Goal: Information Seeking & Learning: Learn about a topic

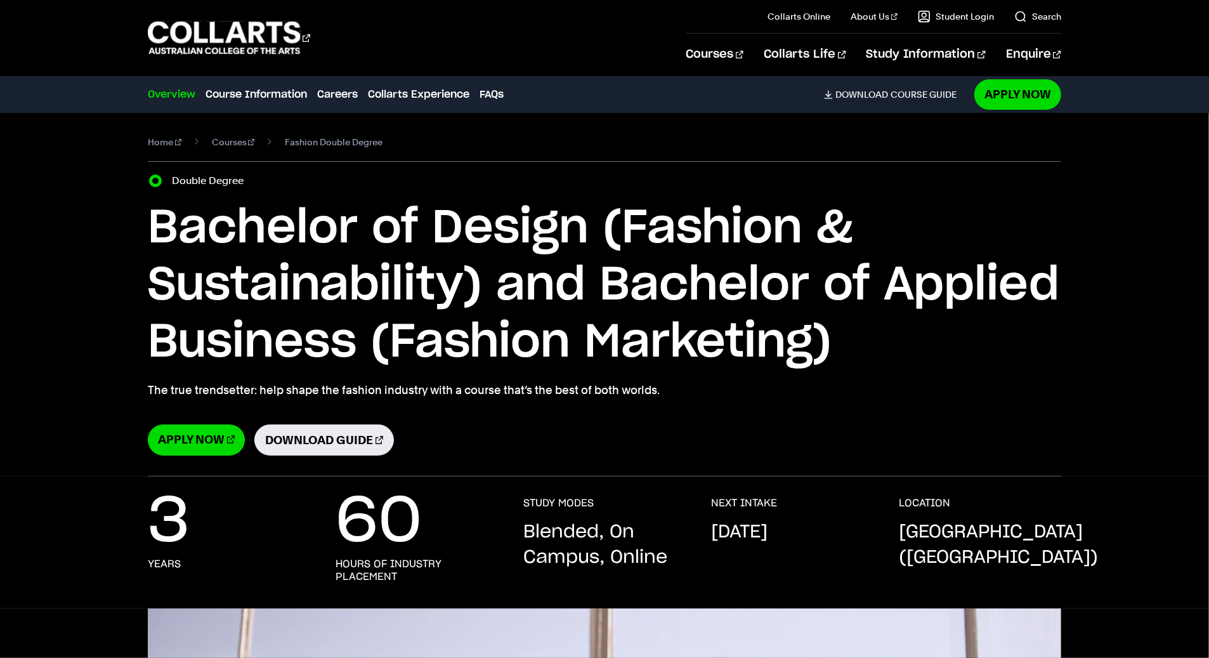
click at [445, 73] on div "Courses Collarts Online Study 100% online About Us History & Values Strategic P…" at bounding box center [604, 37] width 1119 height 75
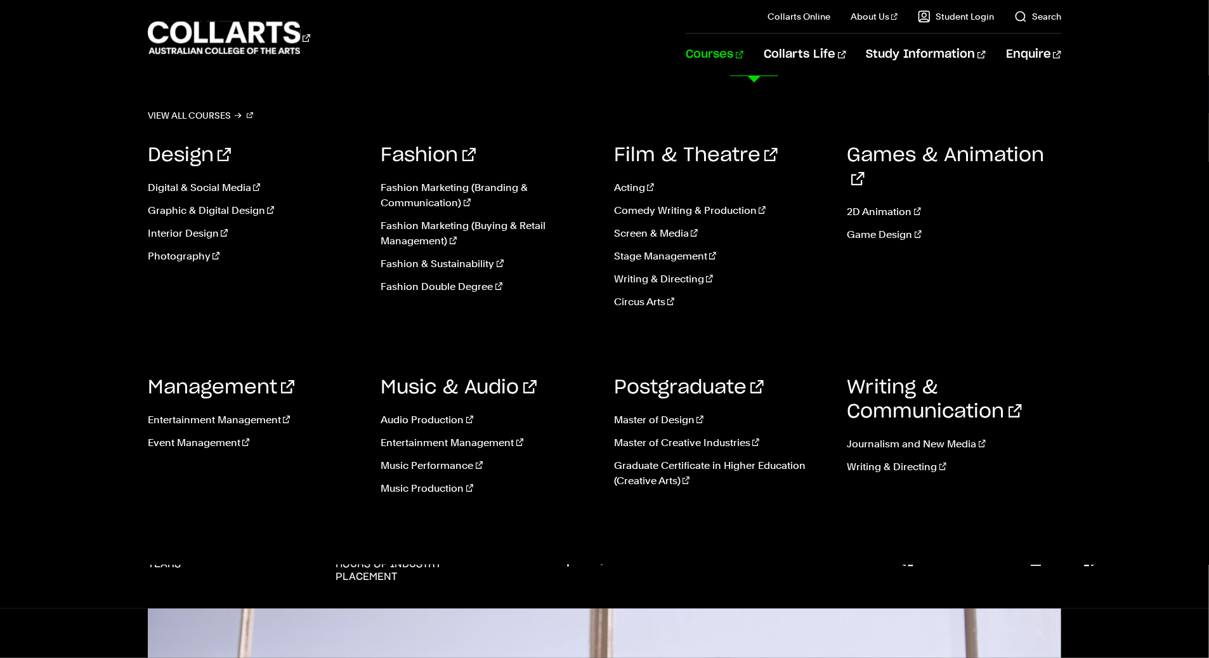
click at [744, 51] on link "Courses" at bounding box center [715, 55] width 58 height 42
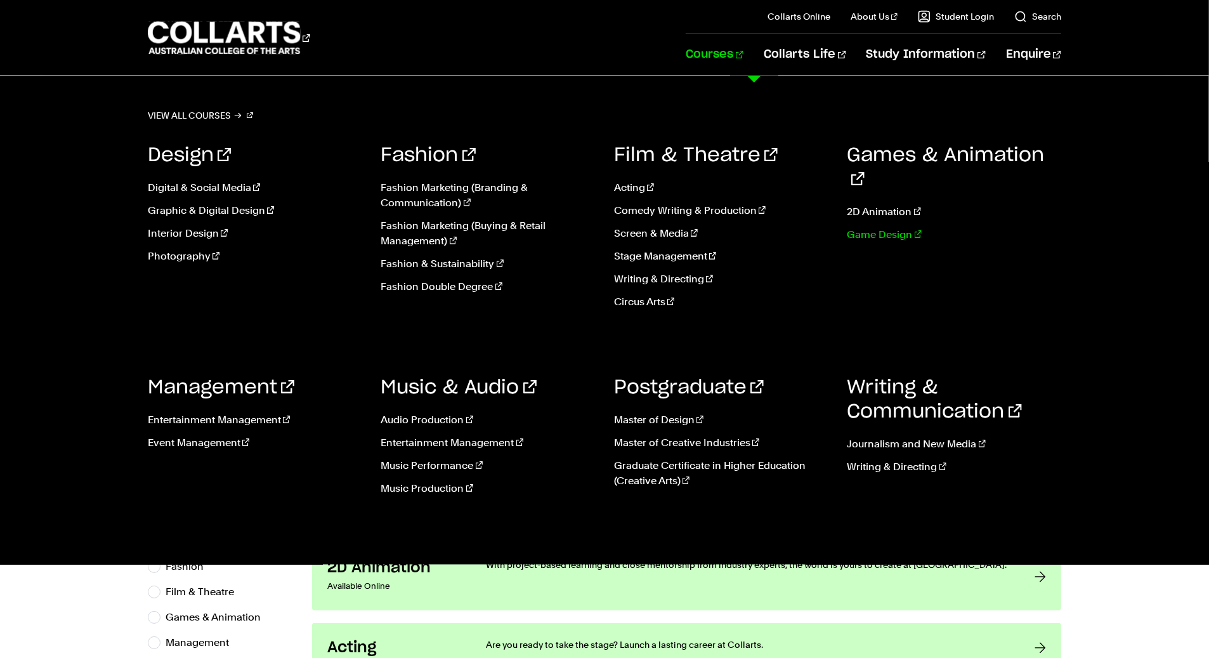
click at [858, 227] on link "Game Design" at bounding box center [955, 234] width 214 height 15
click at [419, 289] on link "Fashion Double Degree" at bounding box center [488, 286] width 214 height 15
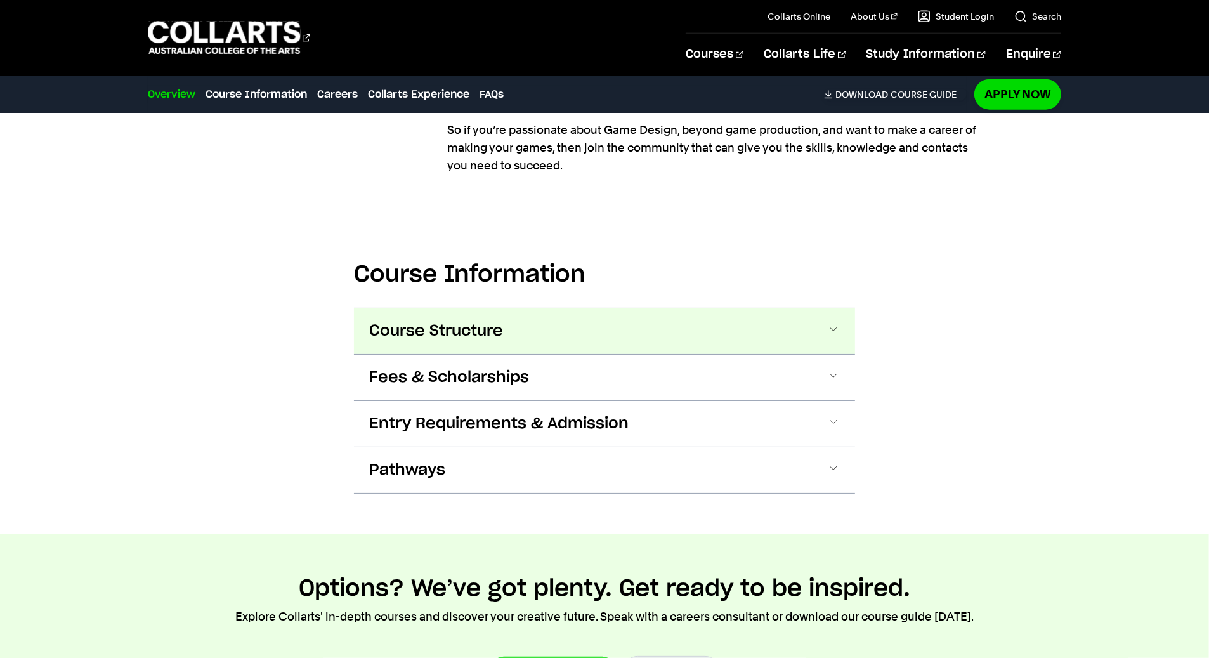
click at [457, 339] on span "Course Structure" at bounding box center [436, 331] width 134 height 20
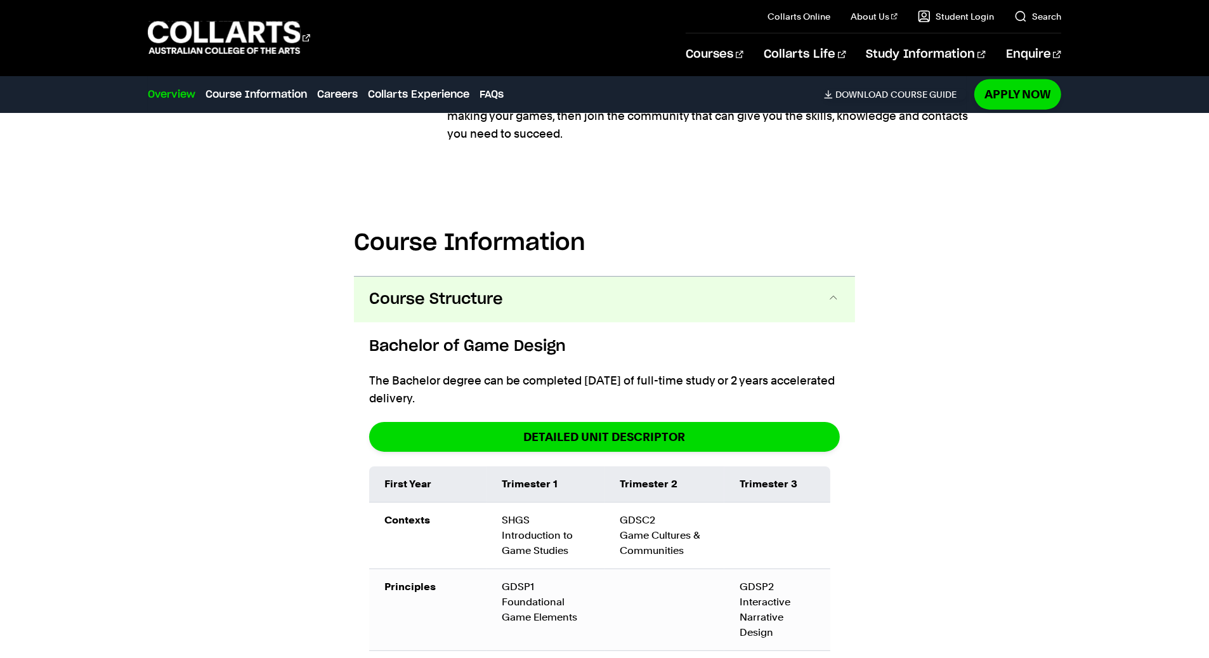
scroll to position [1517, 0]
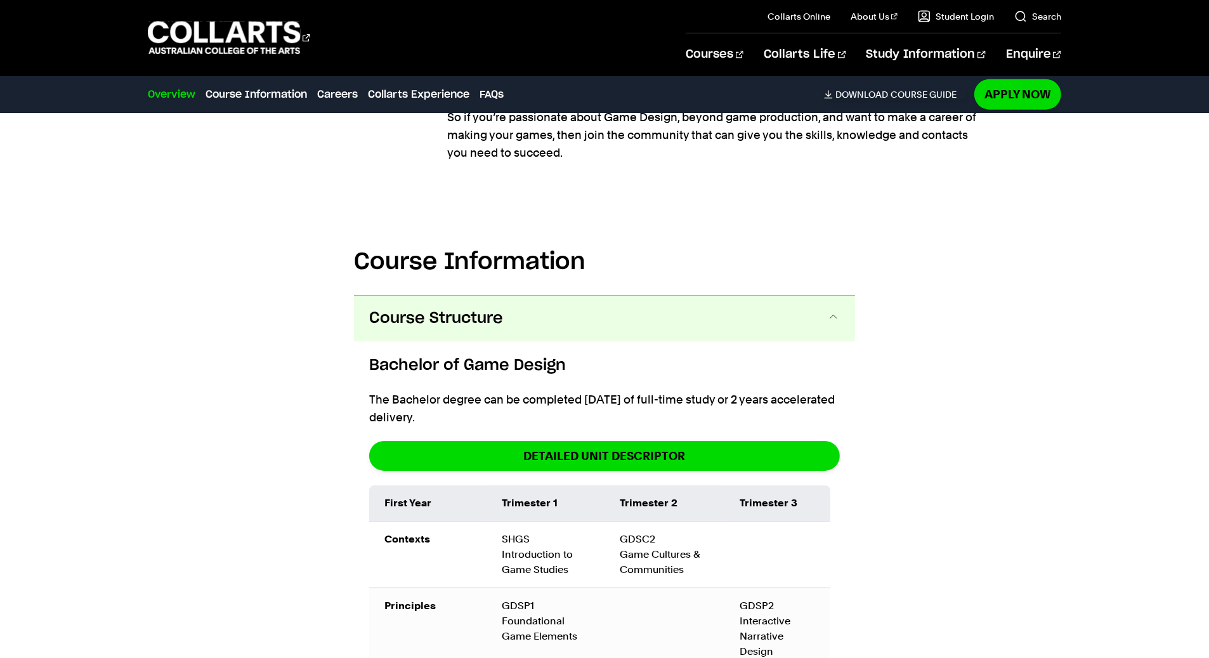
click at [482, 366] on h6 "Bachelor of Game Design" at bounding box center [604, 365] width 471 height 23
click at [376, 316] on span "Course Structure" at bounding box center [436, 318] width 134 height 20
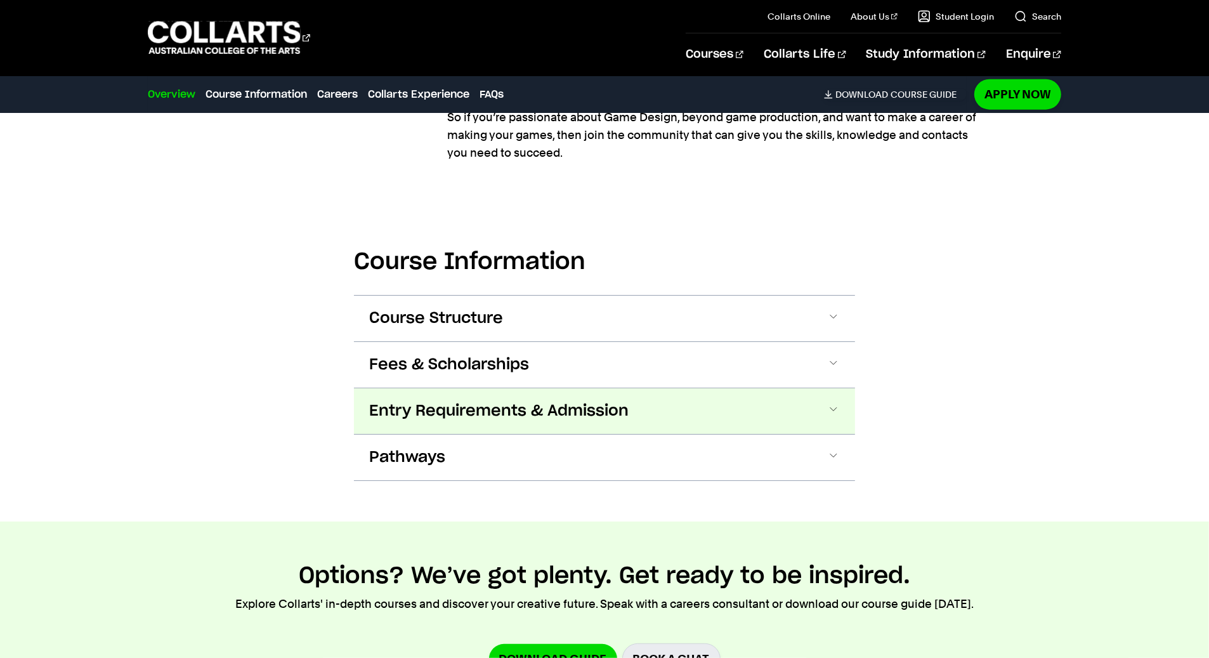
click at [440, 418] on span "Entry Requirements & Admission" at bounding box center [498, 411] width 259 height 20
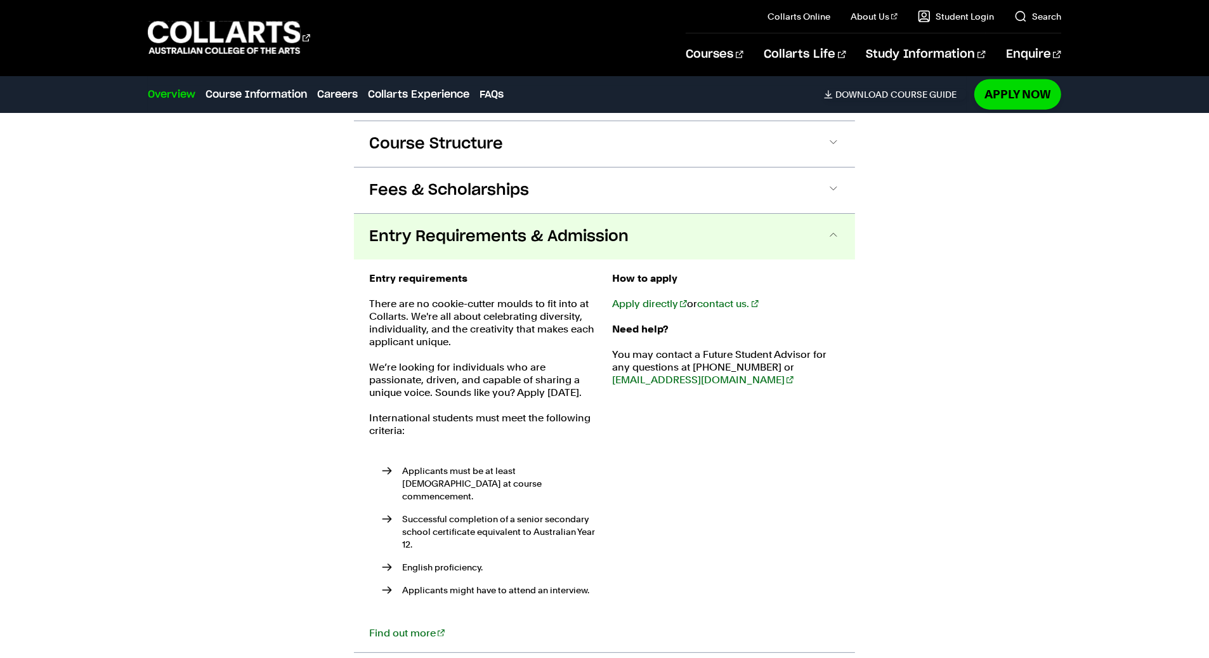
scroll to position [1698, 0]
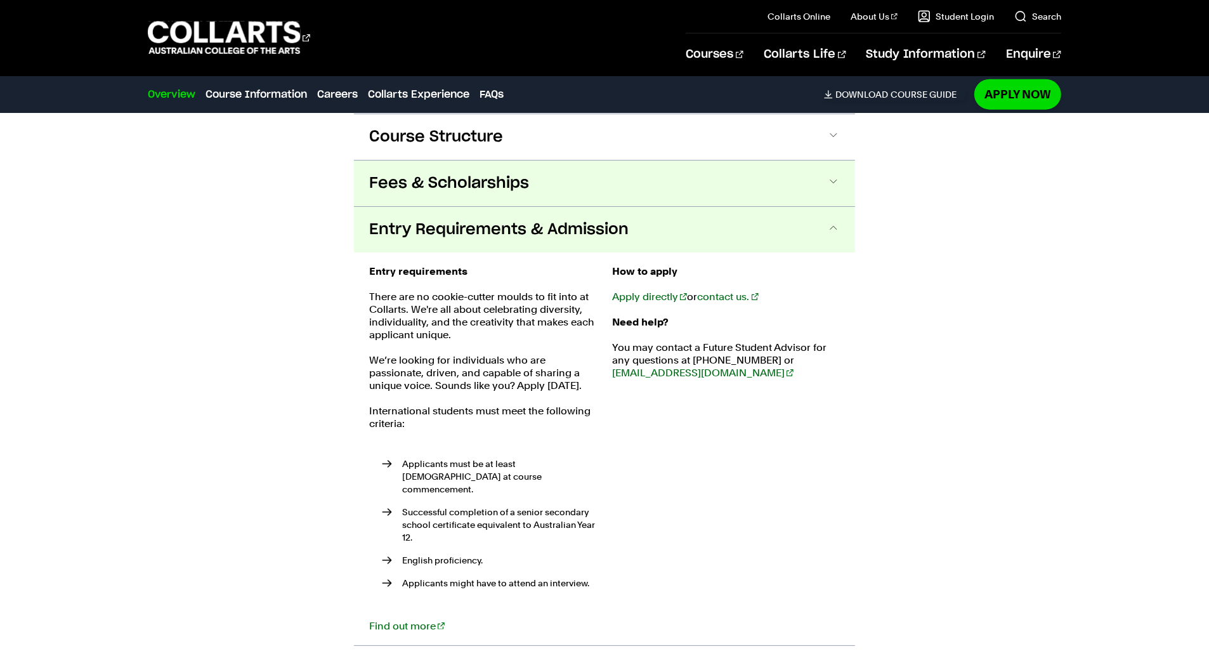
click at [457, 187] on span "Fees & Scholarships" at bounding box center [449, 183] width 160 height 20
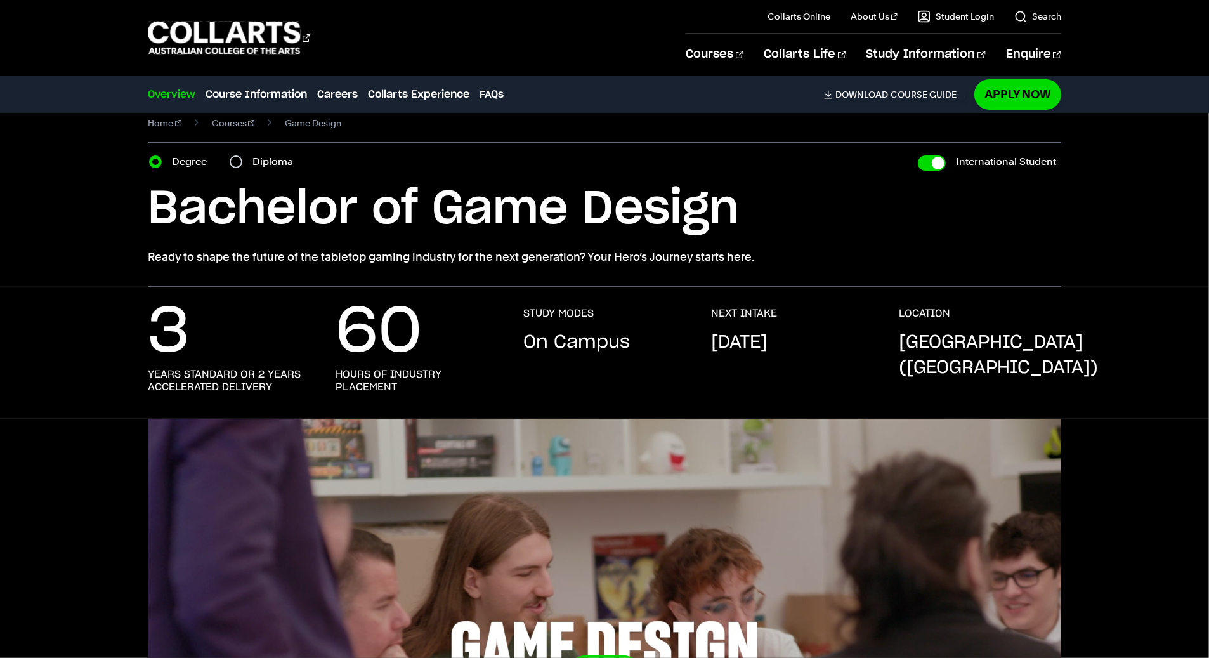
scroll to position [0, 0]
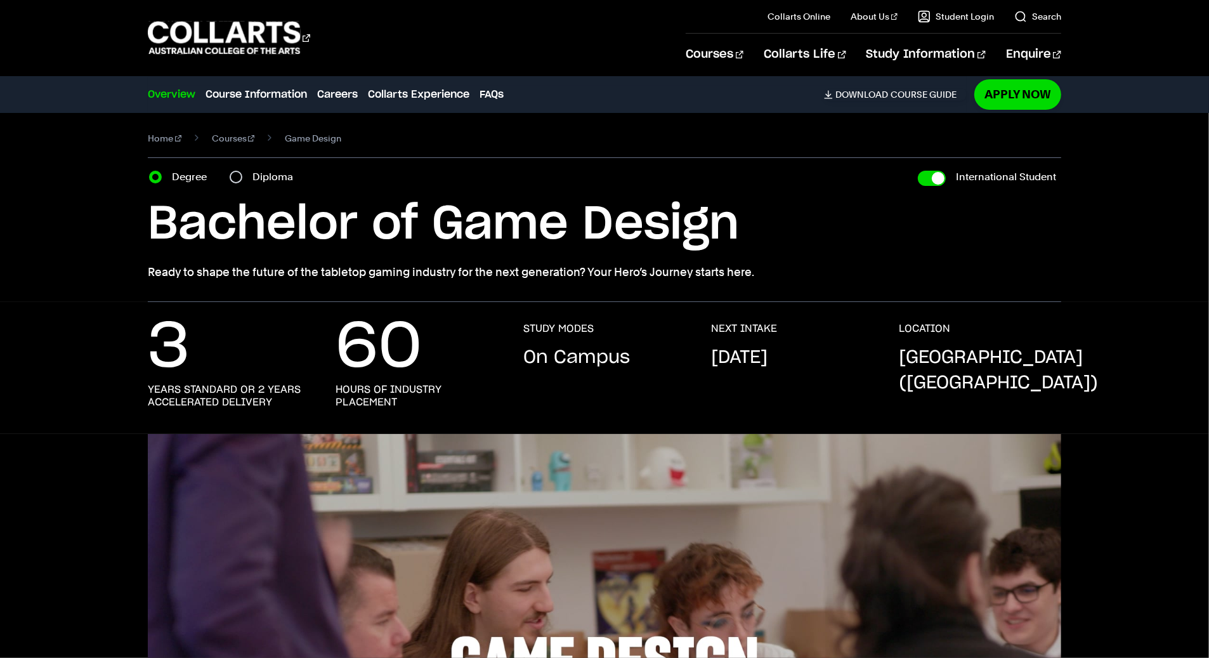
click at [346, 22] on div "Courses" at bounding box center [407, 38] width 519 height 36
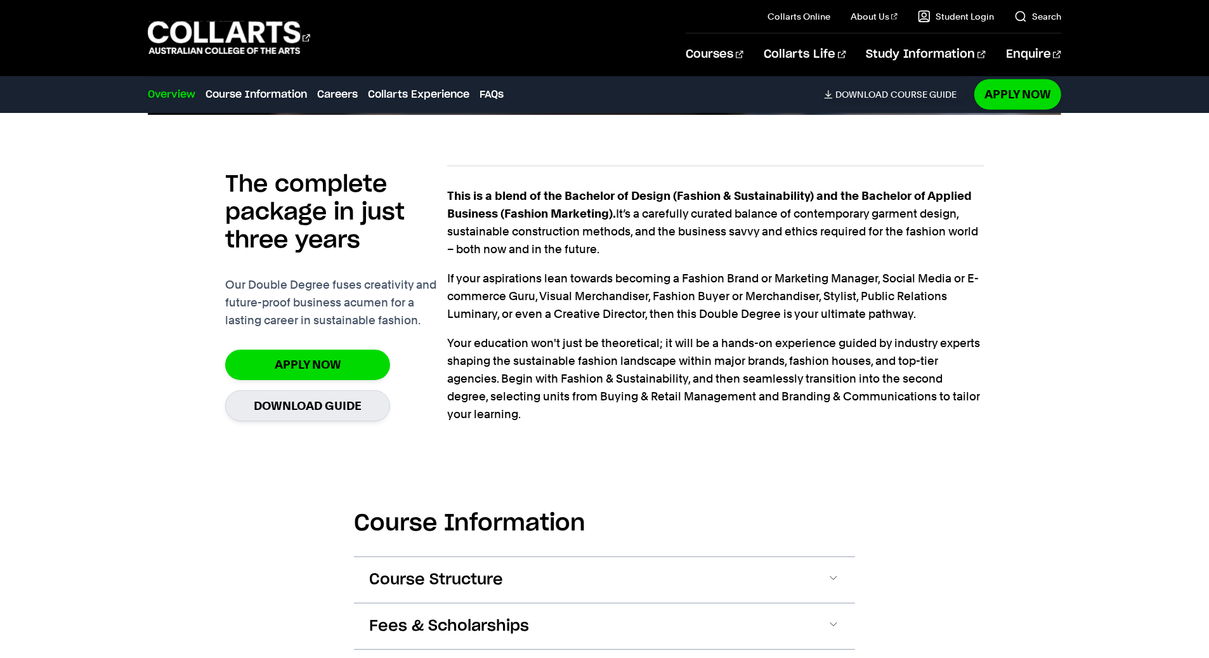
scroll to position [954, 0]
